Goal: Transaction & Acquisition: Purchase product/service

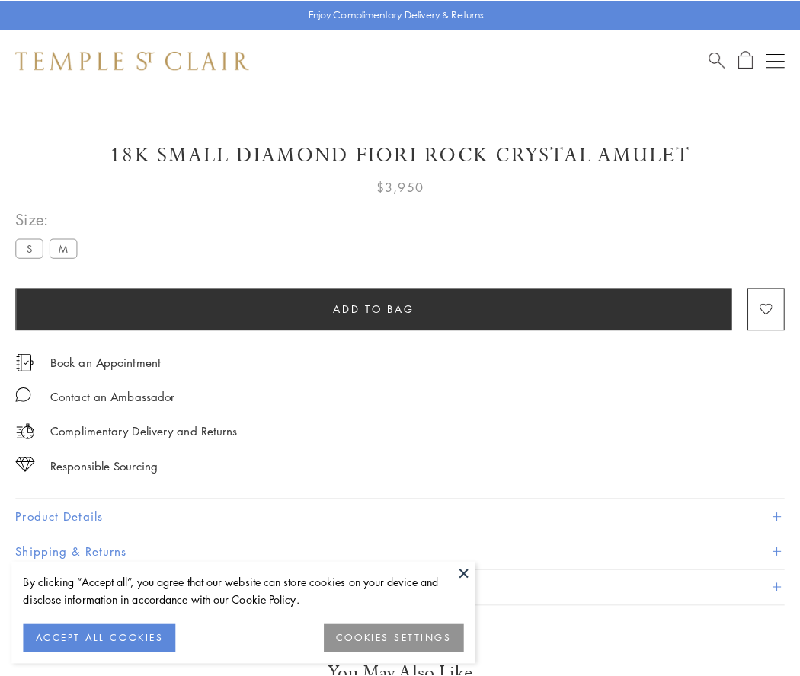
scroll to position [34, 0]
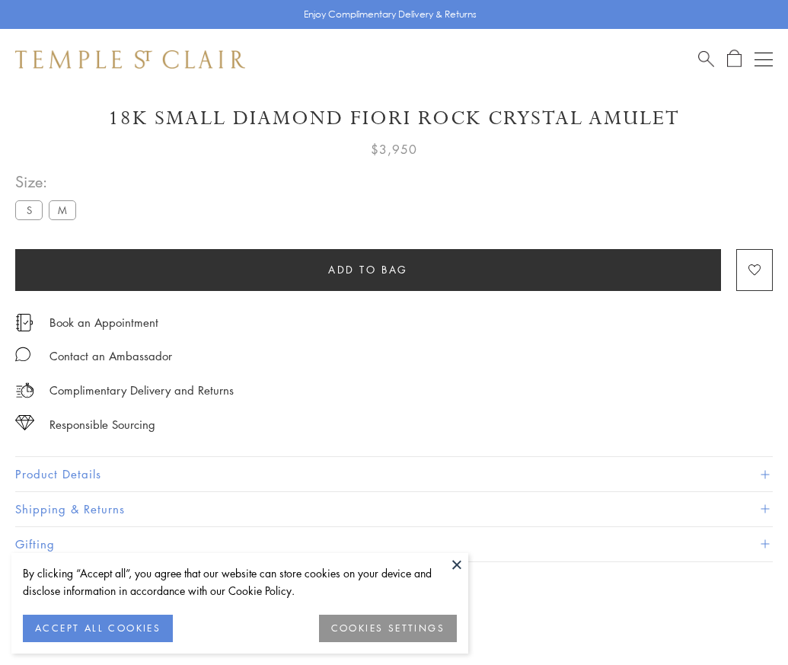
click at [368, 269] on span "Add to bag" at bounding box center [368, 269] width 80 height 17
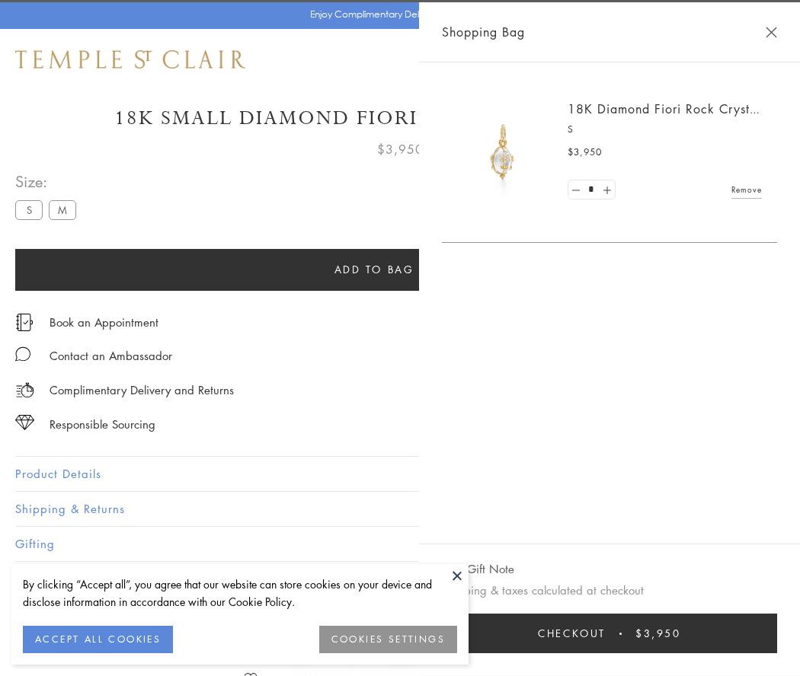
click at [777, 634] on button "Checkout $3,950" at bounding box center [609, 634] width 335 height 40
